Goal: Task Accomplishment & Management: Manage account settings

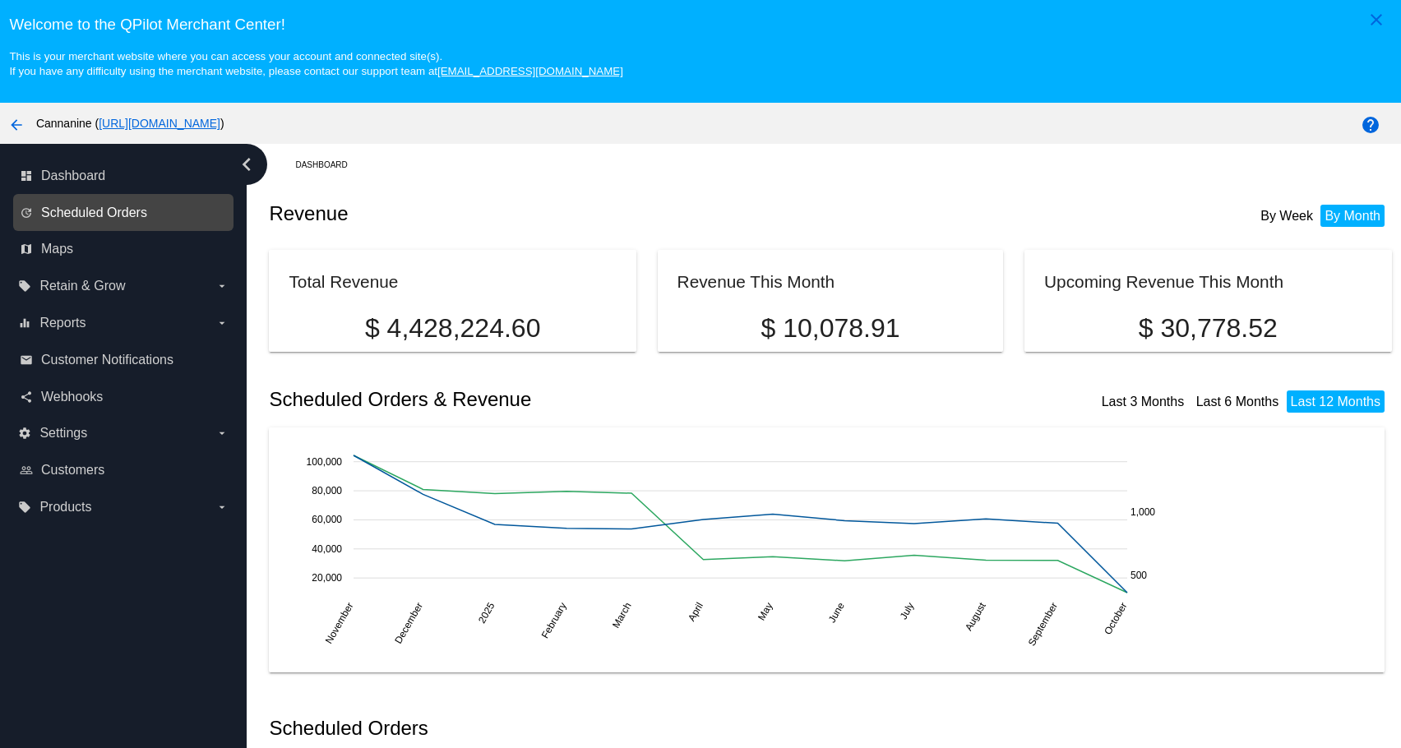
click at [77, 209] on span "Scheduled Orders" at bounding box center [94, 213] width 106 height 15
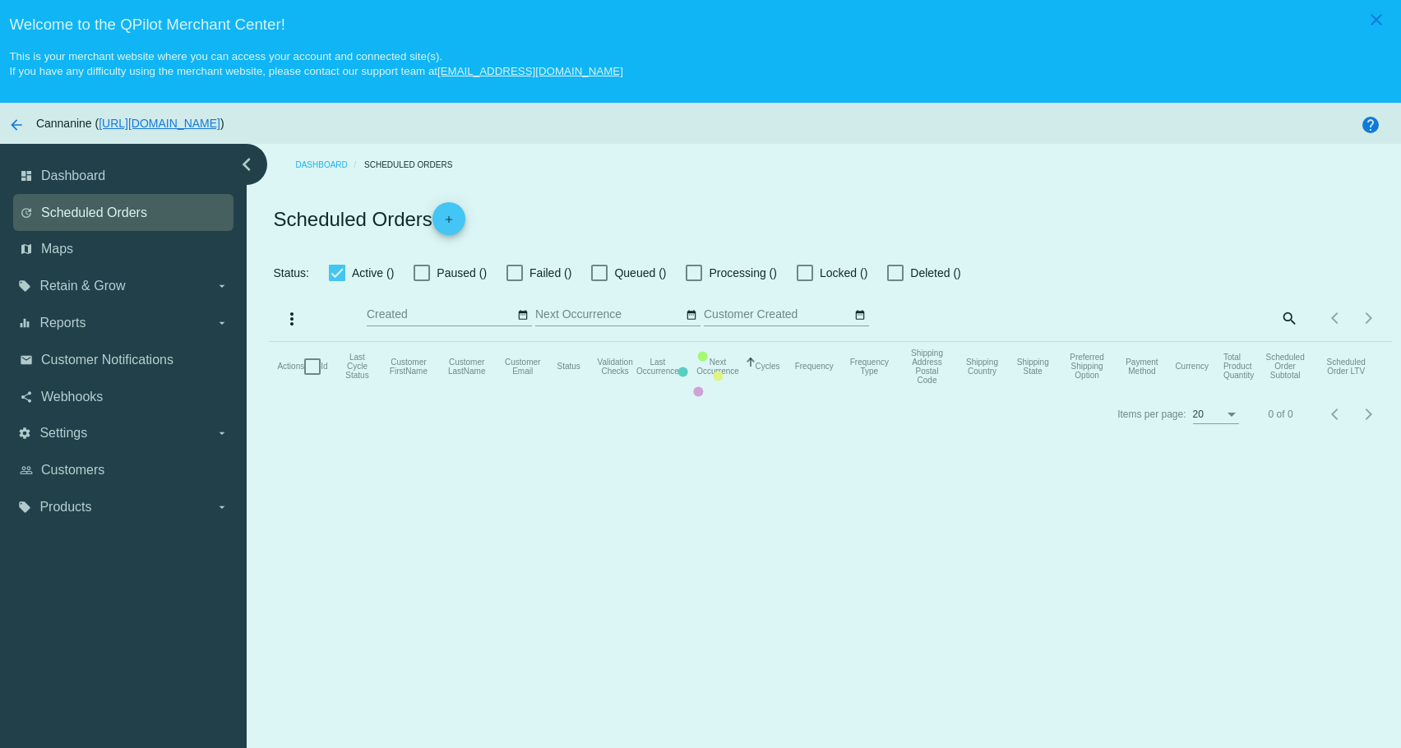
click at [269, 342] on mat-table "Actions Id Last Cycle Status Customer FirstName Customer LastName Customer Emai…" at bounding box center [830, 366] width 1122 height 49
checkbox input "true"
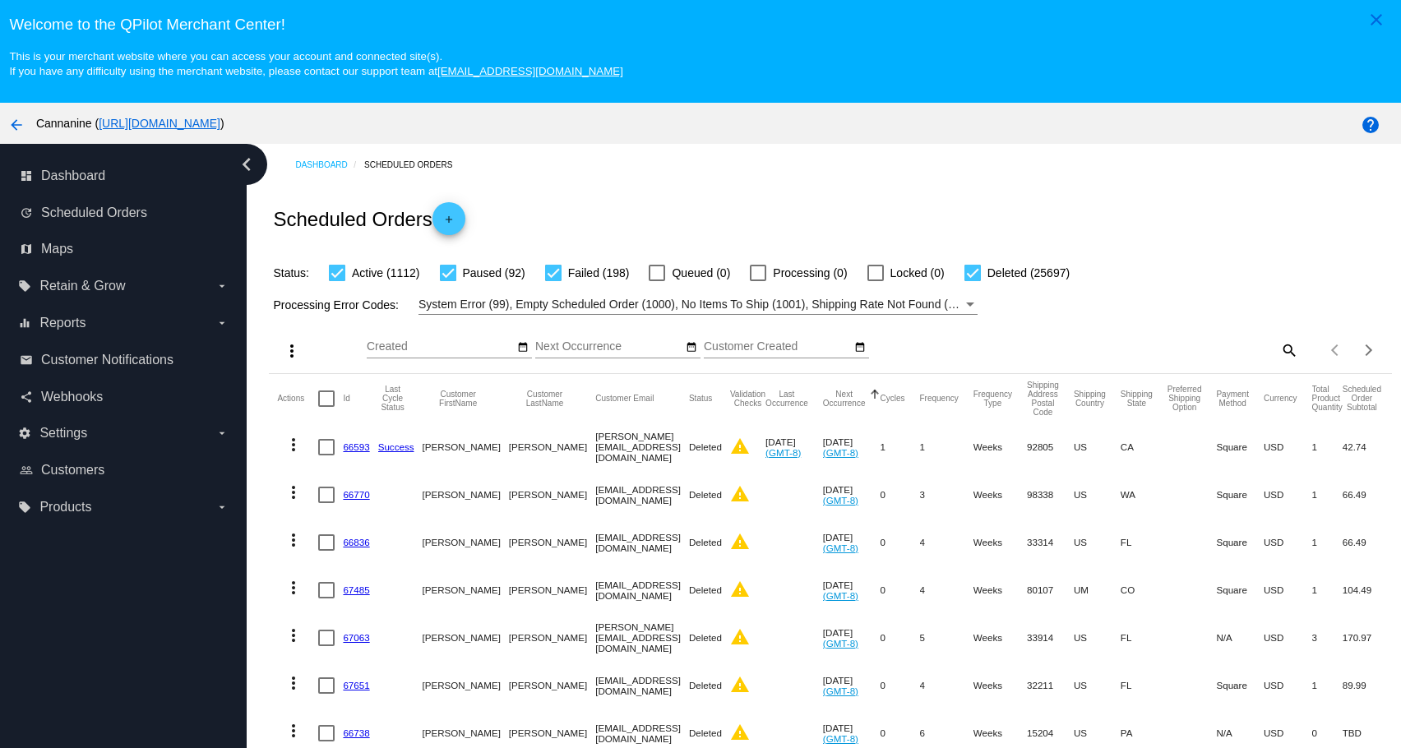
drag, startPoint x: 1289, startPoint y: 356, endPoint x: 1278, endPoint y: 354, distance: 11.0
click at [1298, 356] on div "Items per page: 20 1 - 20 of 27099" at bounding box center [1344, 350] width 93 height 46
click at [1279, 350] on mat-icon "search" at bounding box center [1289, 349] width 20 height 25
click at [1114, 337] on div "Search" at bounding box center [1159, 342] width 280 height 32
click at [1099, 349] on input "Search" at bounding box center [1159, 346] width 280 height 13
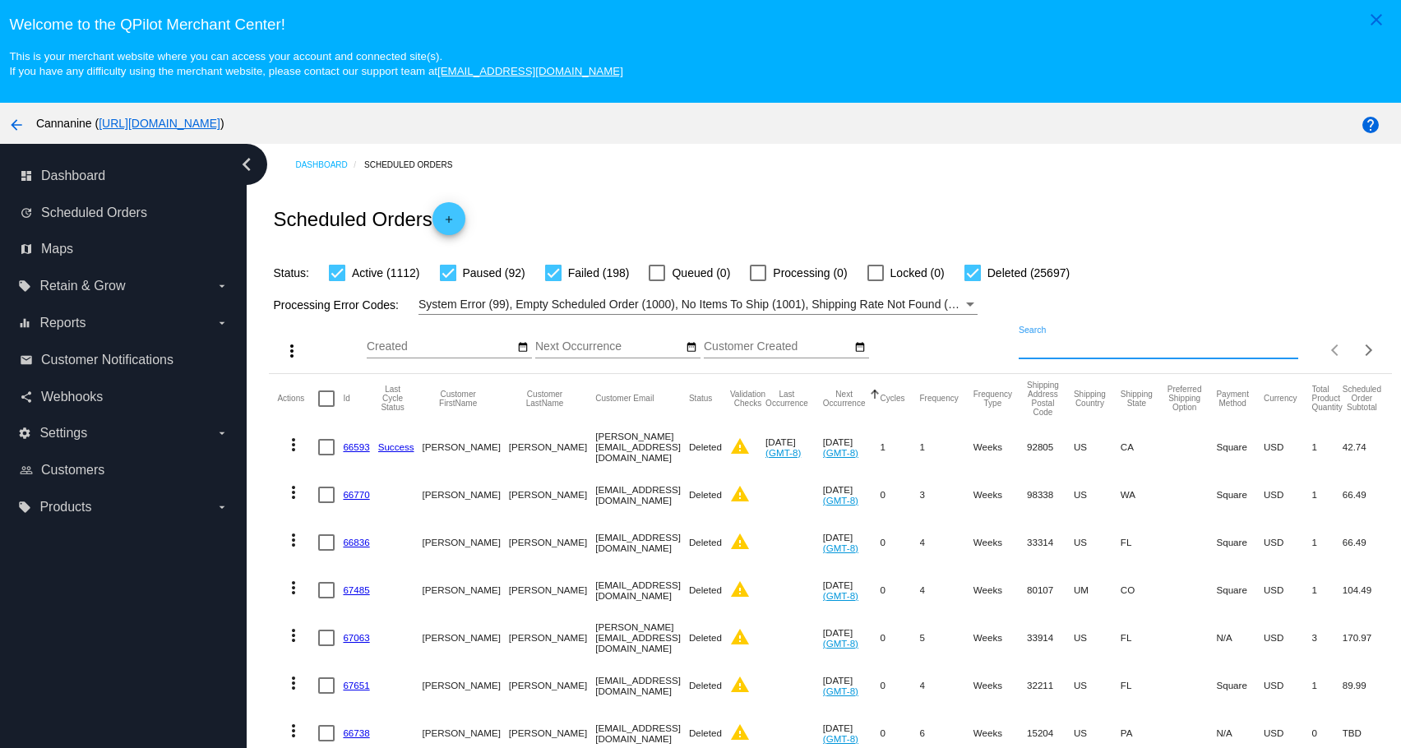
paste input "[EMAIL_ADDRESS][DOMAIN_NAME]"
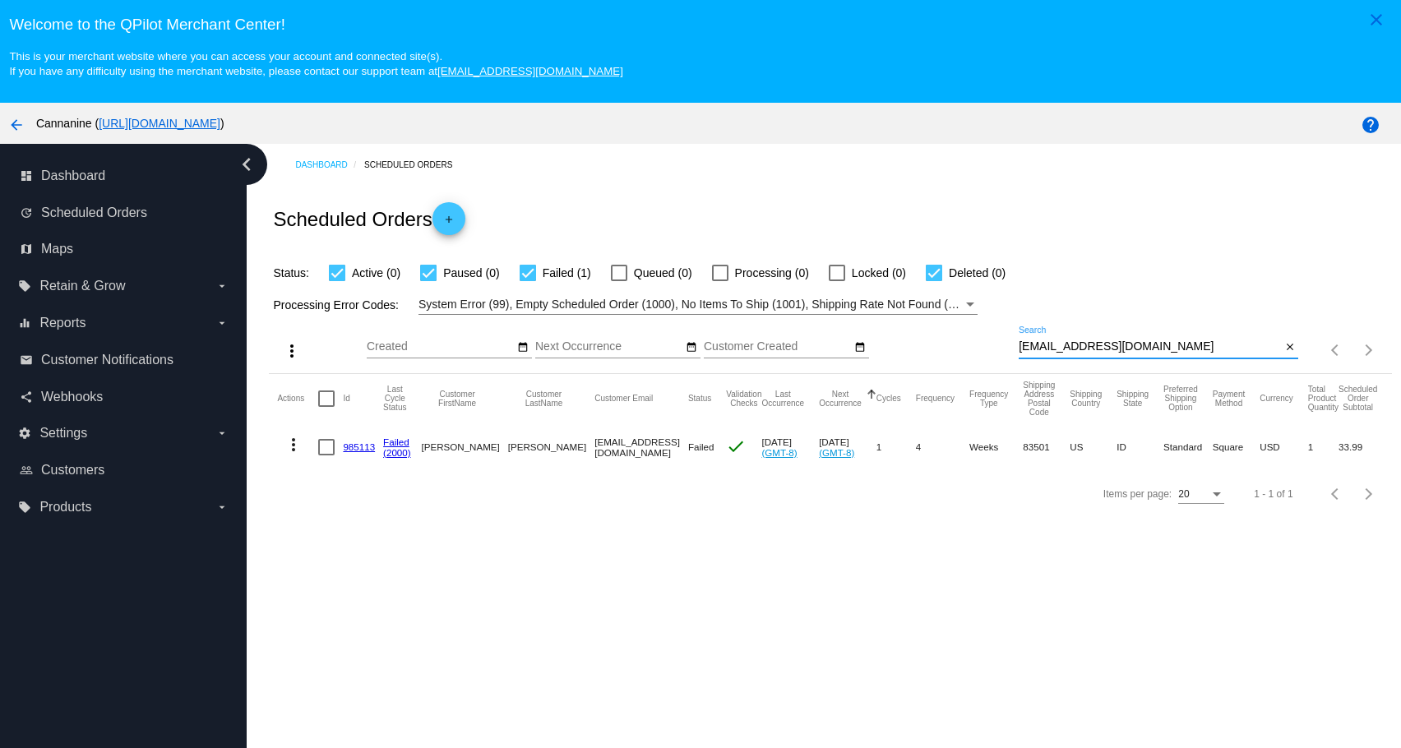
click at [292, 447] on mat-icon "more_vert" at bounding box center [294, 445] width 20 height 20
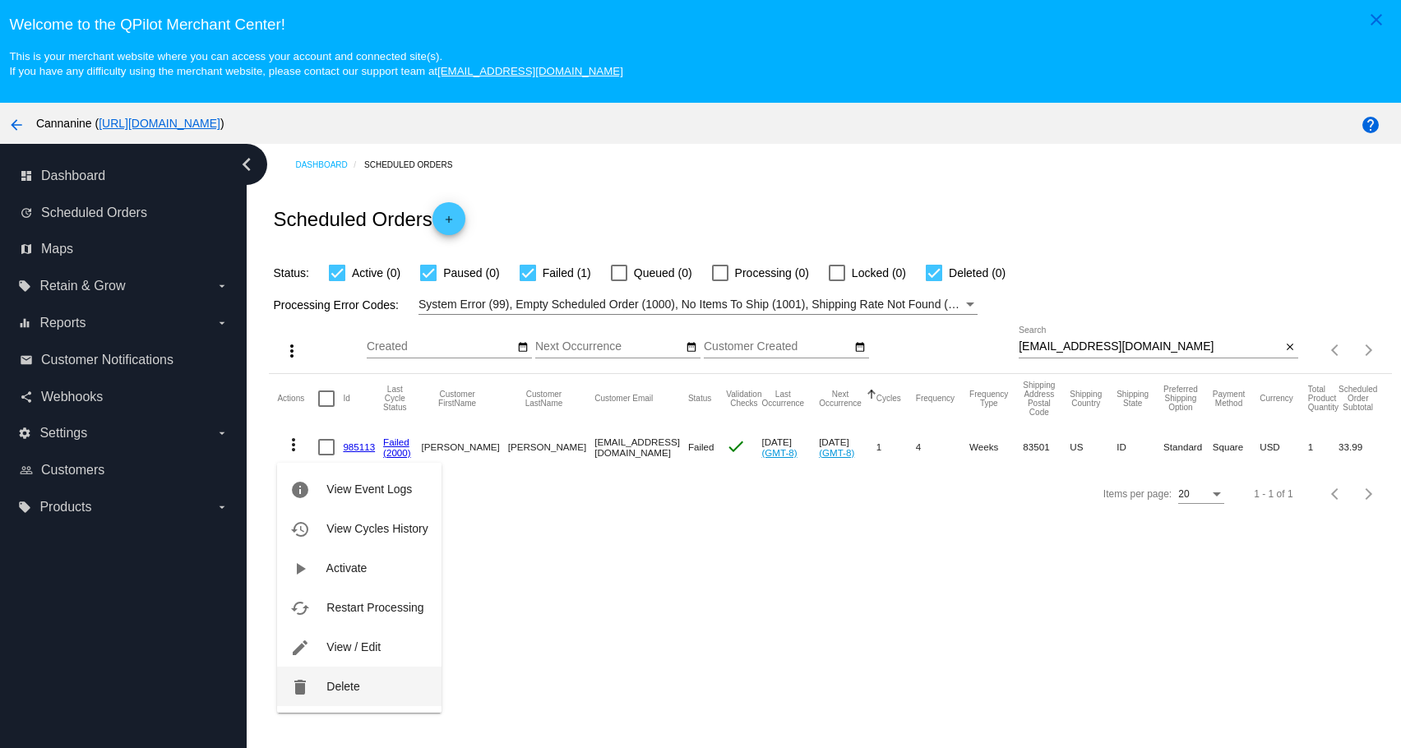
click at [324, 685] on button "delete Delete" at bounding box center [359, 686] width 164 height 39
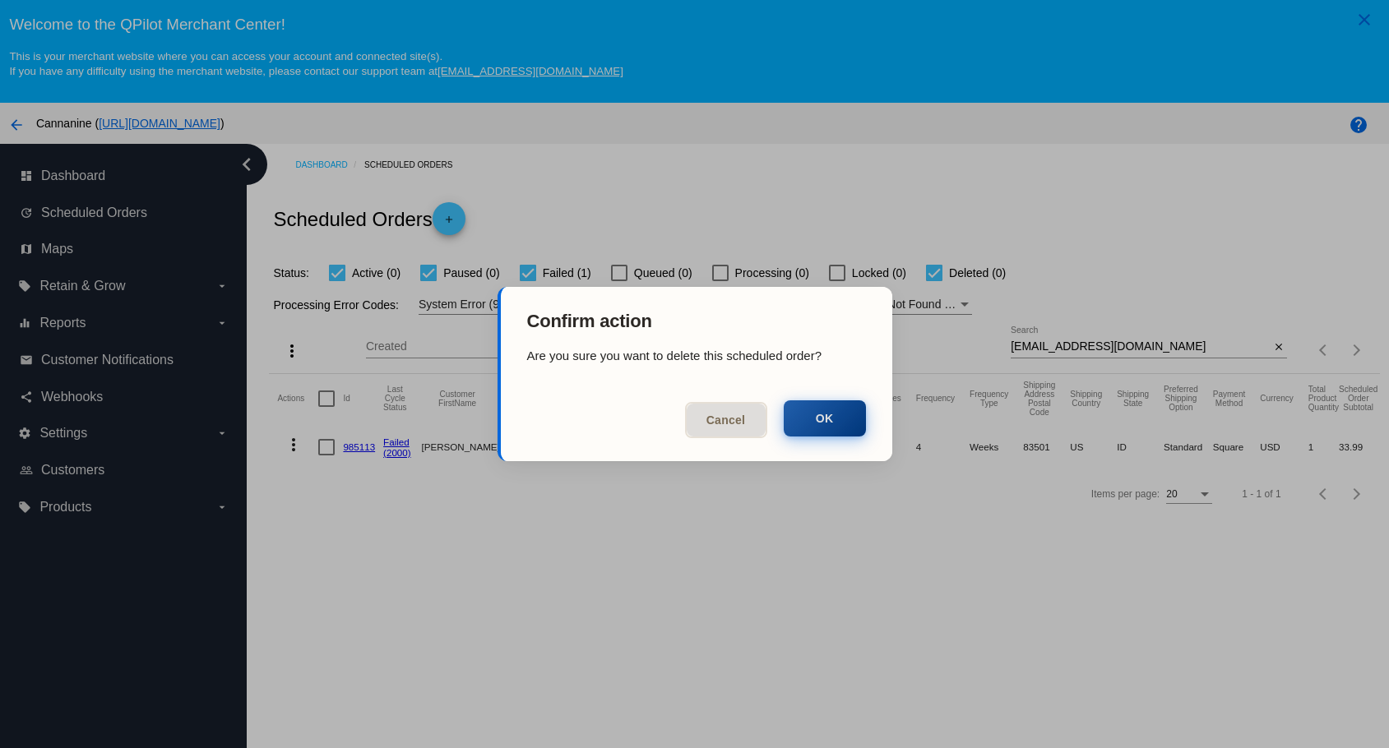
click at [827, 421] on button "OK" at bounding box center [825, 418] width 82 height 36
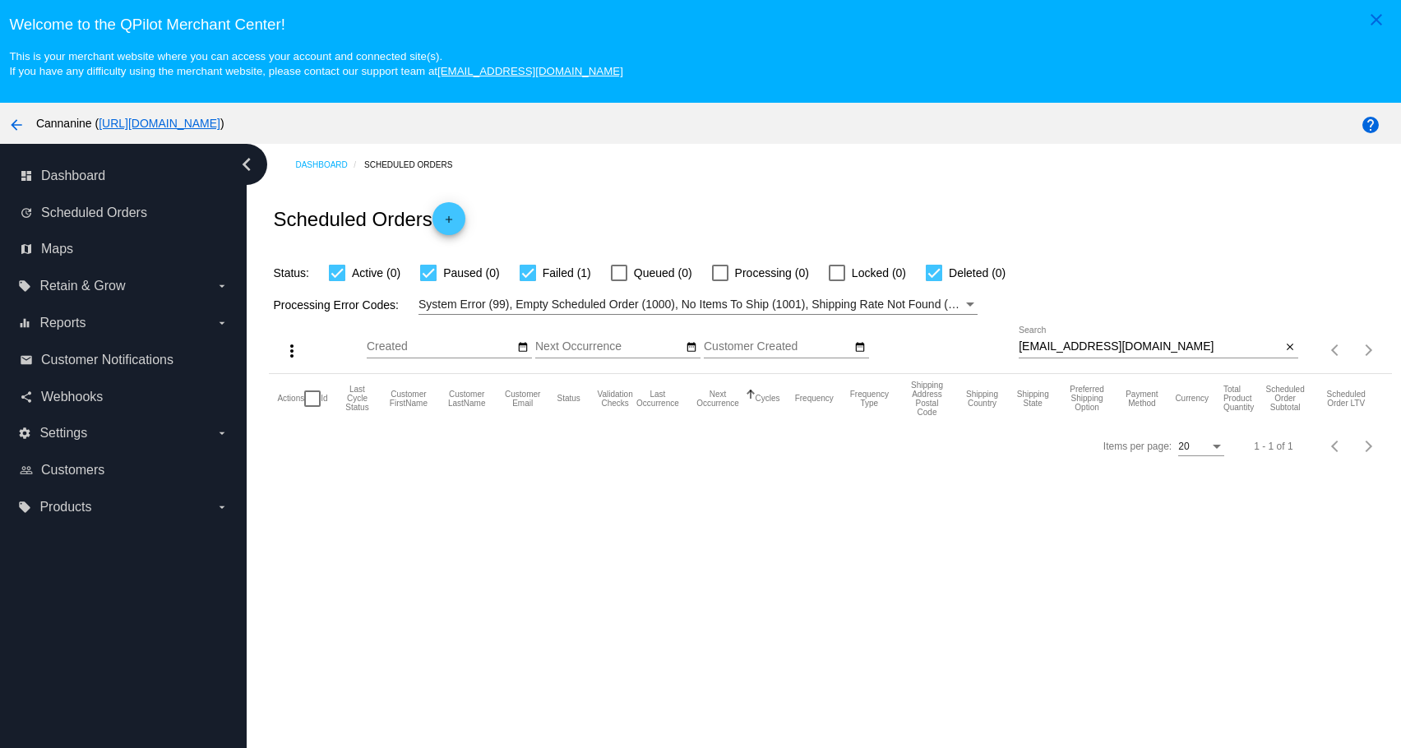
click at [1180, 345] on div "[EMAIL_ADDRESS][DOMAIN_NAME] Search" at bounding box center [1150, 342] width 262 height 32
type input "[EMAIL_ADDRESS][DOMAIN_NAME]"
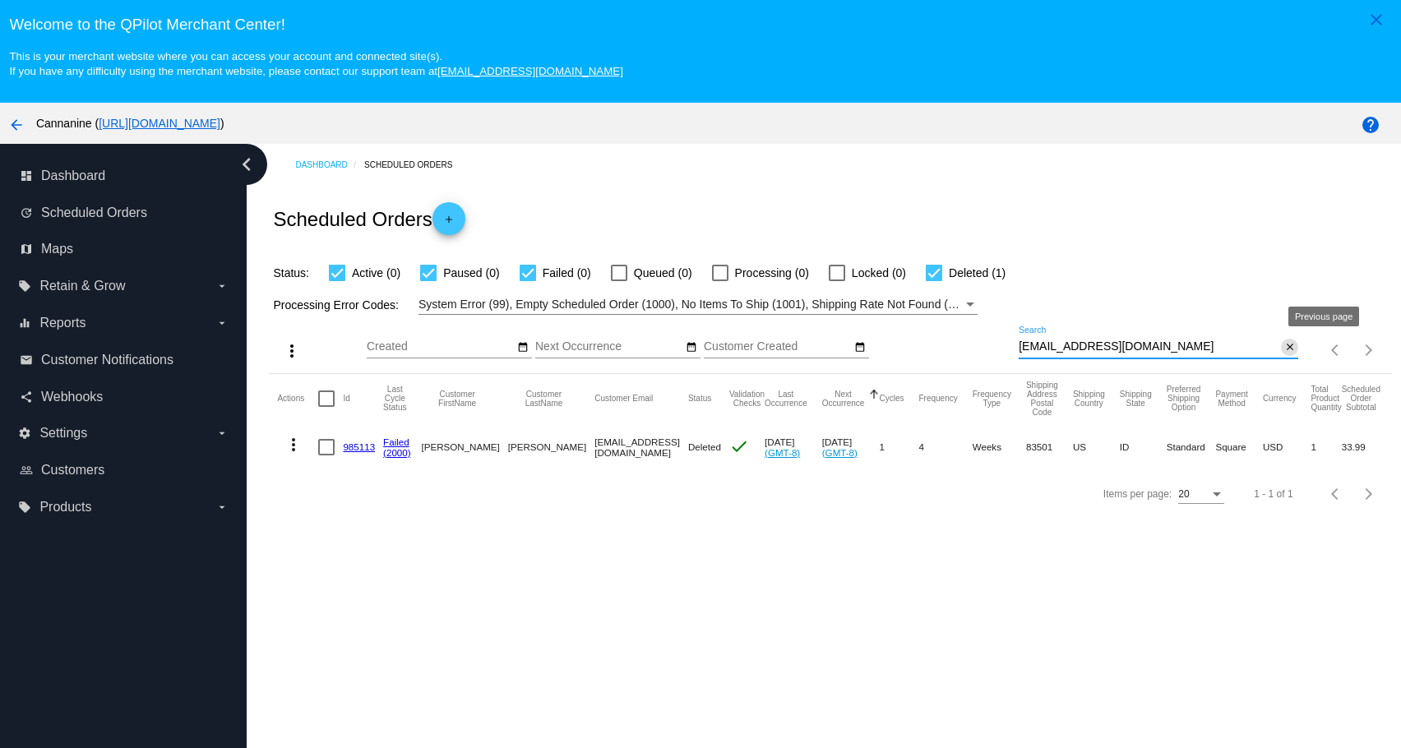
click at [1284, 354] on button "close" at bounding box center [1289, 347] width 17 height 17
